Goal: Task Accomplishment & Management: Complete application form

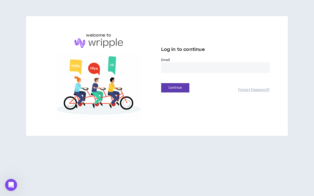
type input "**********"
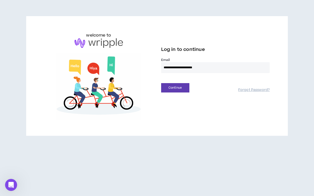
click at [175, 88] on button "Continue" at bounding box center [175, 87] width 28 height 9
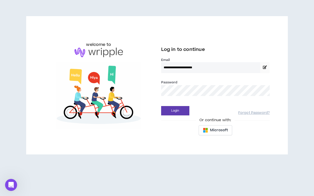
click at [242, 80] on div "Password *" at bounding box center [215, 88] width 109 height 16
click at [241, 124] on div "**********" at bounding box center [215, 85] width 117 height 106
click at [182, 109] on button "Login" at bounding box center [175, 110] width 28 height 9
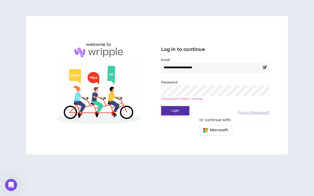
click at [175, 111] on button "Login" at bounding box center [175, 110] width 28 height 9
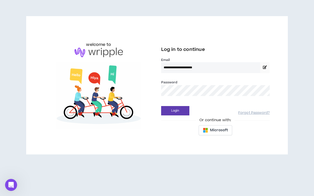
click at [175, 111] on button "Login" at bounding box center [175, 110] width 28 height 9
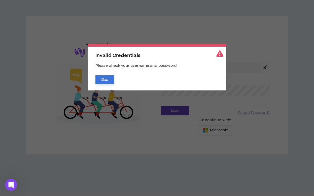
click at [110, 80] on button "Okay" at bounding box center [105, 79] width 19 height 9
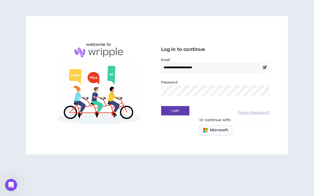
click at [223, 128] on span "Microsoft" at bounding box center [219, 131] width 18 height 6
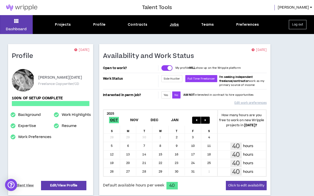
click at [173, 26] on div "Jobs" at bounding box center [174, 24] width 9 height 5
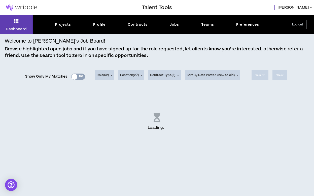
click at [70, 76] on div "Show Only My Matches Yes No" at bounding box center [55, 77] width 60 height 8
click at [72, 76] on div "Show Only My Matches Yes No" at bounding box center [55, 77] width 60 height 8
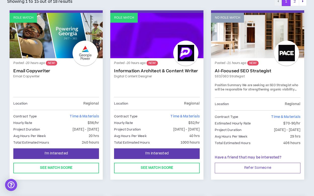
scroll to position [129, 0]
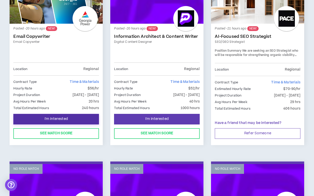
click at [59, 119] on span "I'm Interested" at bounding box center [56, 119] width 23 height 5
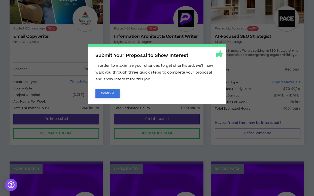
click at [115, 93] on button "Continue" at bounding box center [108, 93] width 24 height 9
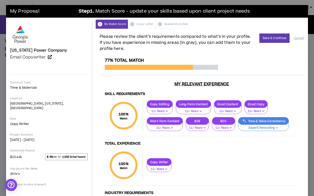
scroll to position [6, 0]
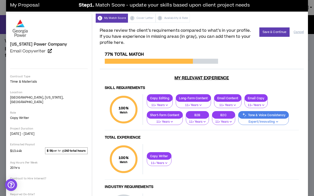
click at [238, 119] on button "Expert/Innovating" at bounding box center [263, 120] width 51 height 10
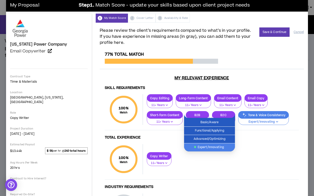
click at [215, 145] on span "Expert/Innovating" at bounding box center [209, 148] width 45 height 6
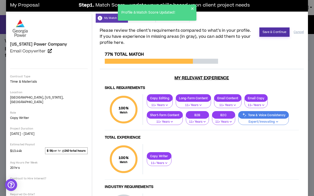
click at [279, 32] on button "Save & Continue" at bounding box center [275, 31] width 30 height 9
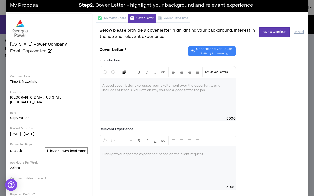
click at [187, 87] on p at bounding box center [168, 85] width 131 height 5
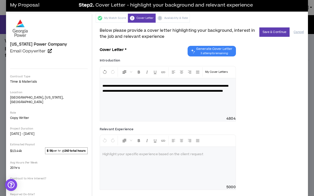
click at [156, 155] on p at bounding box center [168, 154] width 131 height 5
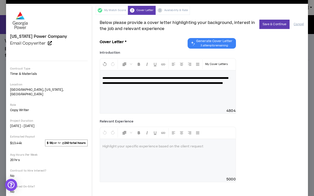
scroll to position [14, 0]
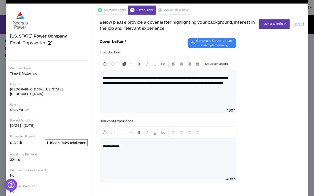
click at [160, 149] on div "**********" at bounding box center [168, 158] width 136 height 38
click at [157, 147] on p "**********" at bounding box center [168, 146] width 131 height 5
click at [166, 148] on p "**********" at bounding box center [168, 146] width 131 height 5
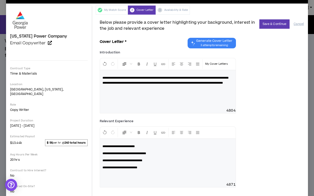
click at [151, 169] on p "**********" at bounding box center [168, 167] width 131 height 5
click at [103, 174] on span "**********" at bounding box center [113, 174] width 20 height 3
click at [130, 175] on p "**********" at bounding box center [168, 174] width 131 height 5
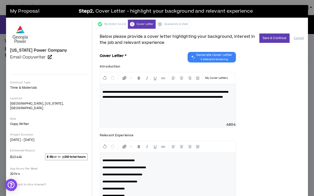
scroll to position [0, 0]
click at [276, 40] on button "Save & Continue" at bounding box center [275, 38] width 30 height 9
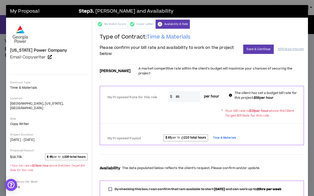
click at [181, 91] on input "85" at bounding box center [186, 96] width 27 height 11
type input "8"
type input "56"
click at [257, 50] on button "Save & Continue" at bounding box center [258, 49] width 30 height 9
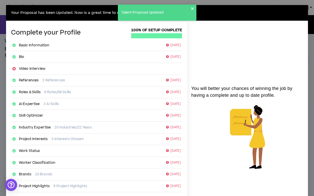
click at [192, 8] on icon "close" at bounding box center [193, 9] width 4 height 4
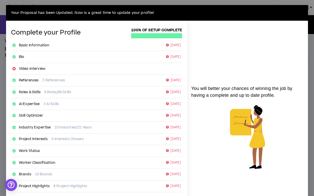
click at [311, 23] on div "Your Proposal has been Updated. Now is a great time to update your profile! Com…" at bounding box center [157, 98] width 314 height 196
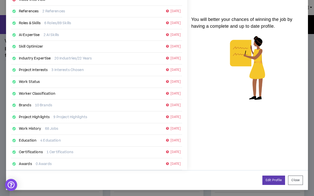
scroll to position [69, 0]
click at [275, 180] on link "Edit Profile" at bounding box center [274, 180] width 23 height 9
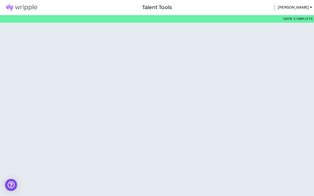
select select "*"
select select "US"
select select "*******"
select select "*"
select select "**********"
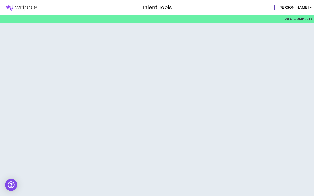
select select "*****"
select select "**********"
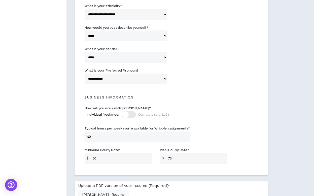
scroll to position [301, 0]
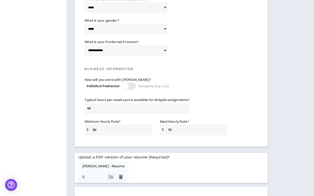
click at [129, 133] on input "50" at bounding box center [121, 129] width 62 height 11
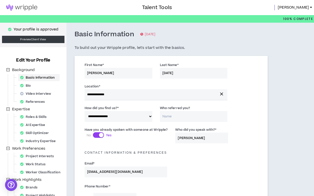
scroll to position [0, 0]
click at [28, 8] on img at bounding box center [22, 8] width 44 height 6
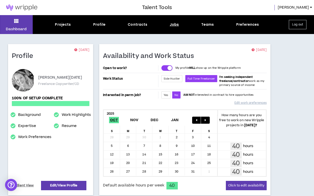
click at [174, 26] on div "Jobs" at bounding box center [174, 24] width 9 height 5
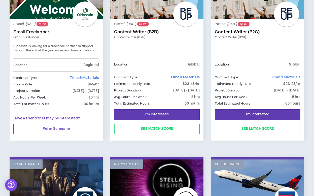
scroll to position [506, 0]
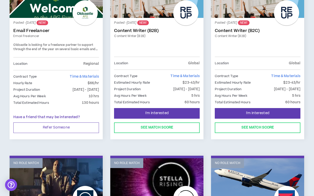
click at [71, 32] on div "Posted - [DATE] NEW! Email Freelancer Email Freelancer Oldcastle is looking for…" at bounding box center [56, 40] width 86 height 36
click at [69, 49] on span "Oldcastle is looking for a freelance partner to support through the end of the …" at bounding box center [55, 49] width 84 height 13
click at [87, 14] on div at bounding box center [85, 12] width 25 height 25
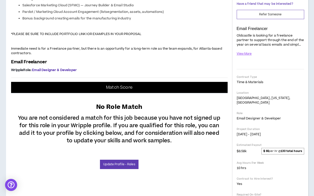
scroll to position [118, 0]
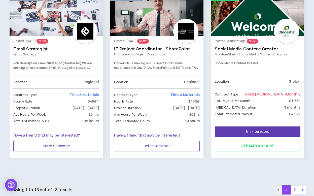
scroll to position [859, 0]
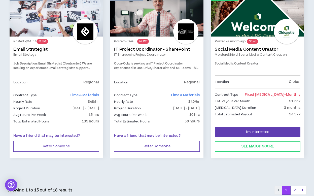
click at [269, 26] on link "Role Match" at bounding box center [257, 13] width 93 height 45
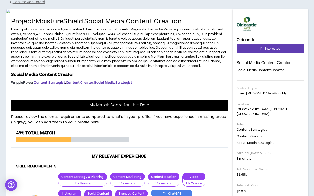
scroll to position [38, 0]
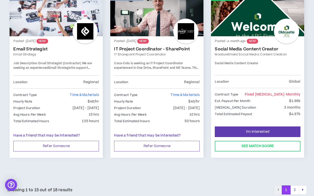
scroll to position [859, 0]
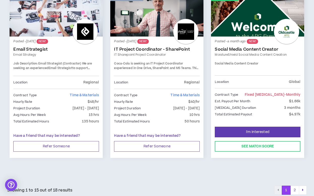
click at [254, 47] on link "Social Media Content Creator" at bounding box center [258, 49] width 86 height 5
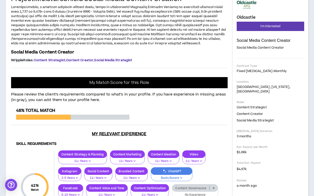
scroll to position [61, 0]
